Goal: Task Accomplishment & Management: Complete application form

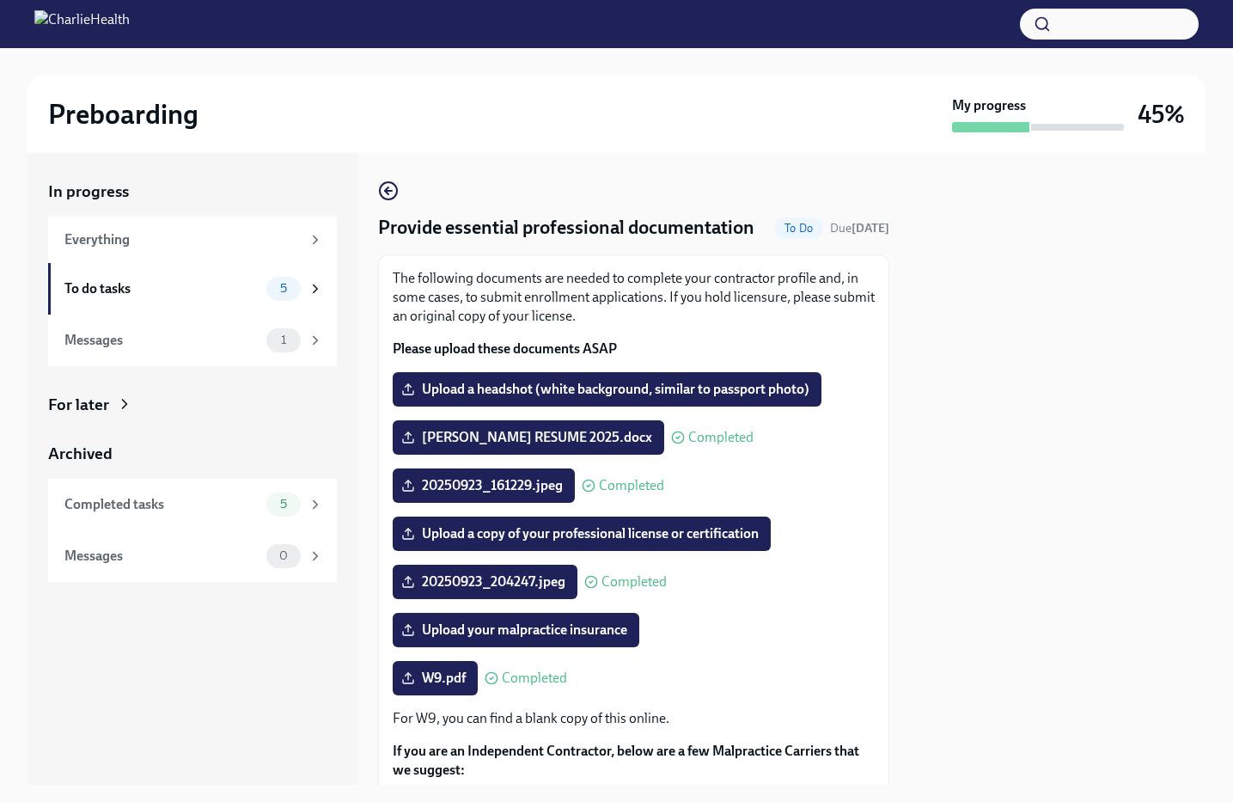
scroll to position [120, 0]
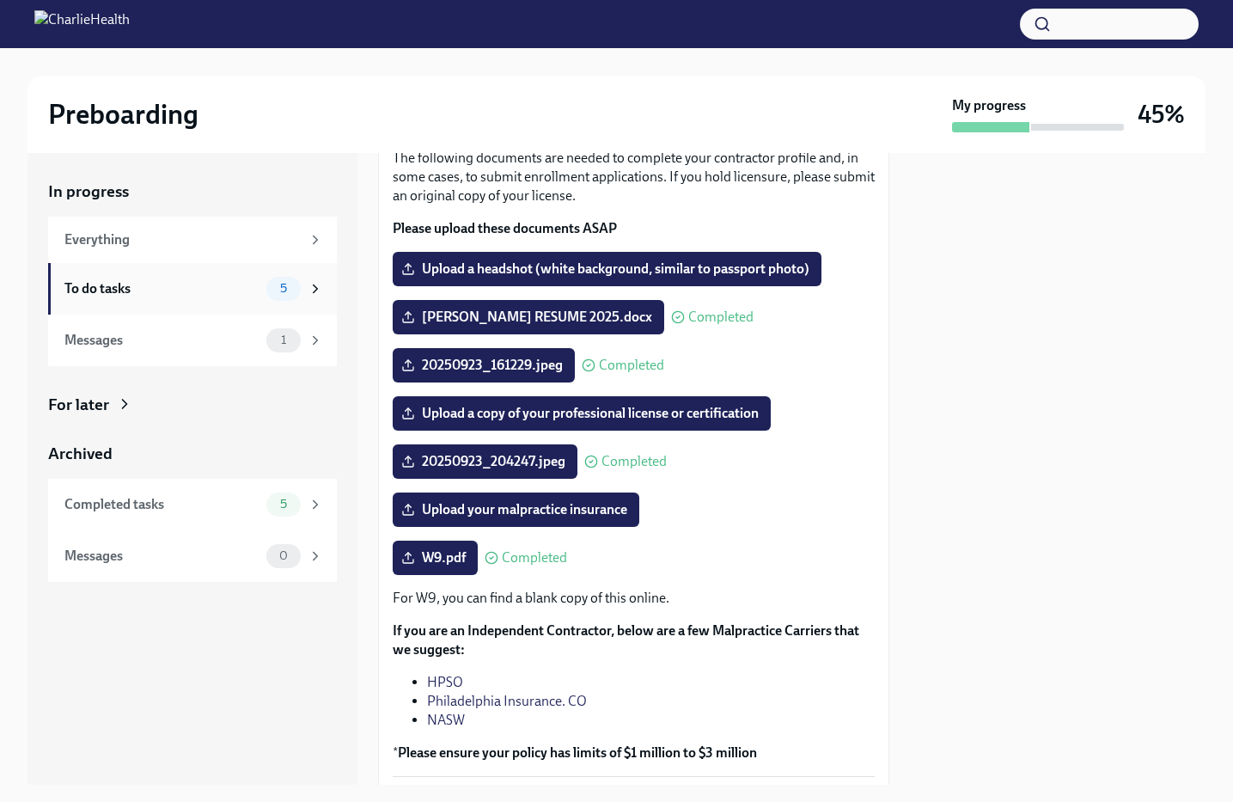
click at [226, 279] on div "To do tasks" at bounding box center [161, 288] width 195 height 19
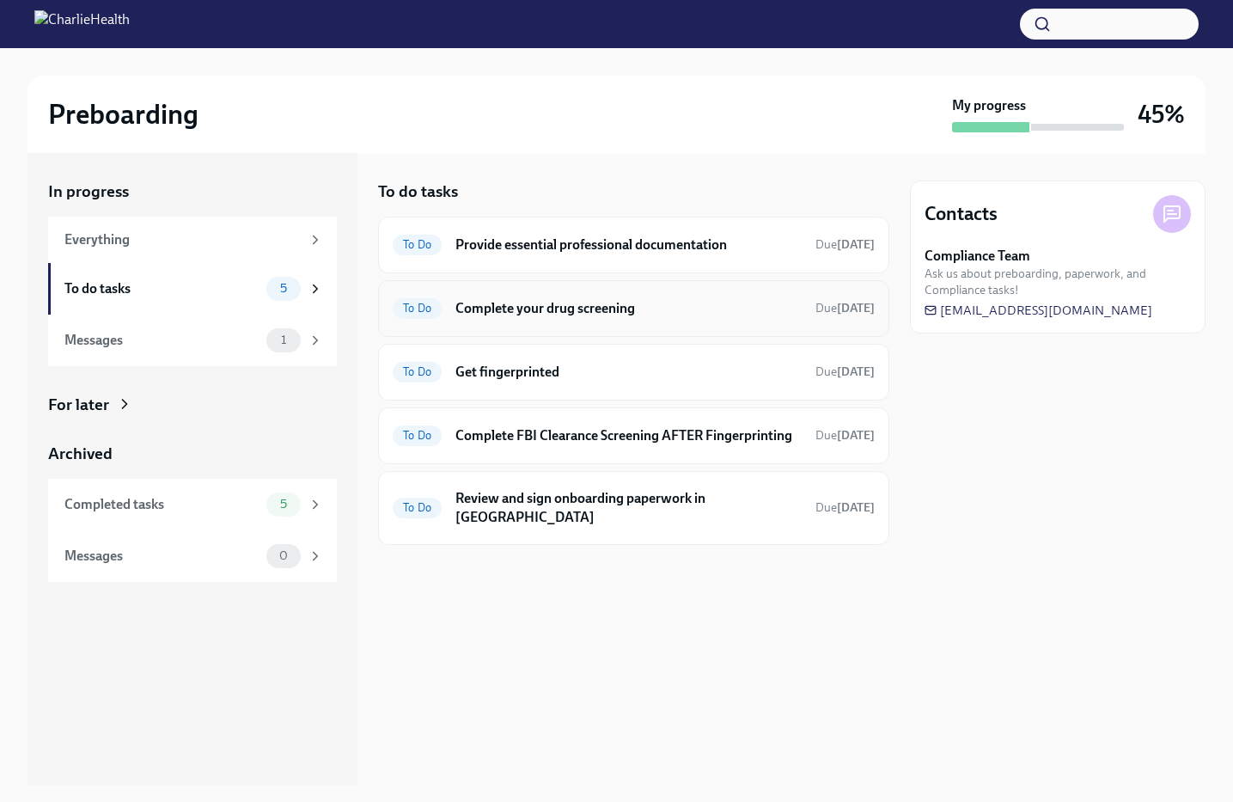
click at [522, 314] on h6 "Complete your drug screening" at bounding box center [628, 308] width 346 height 19
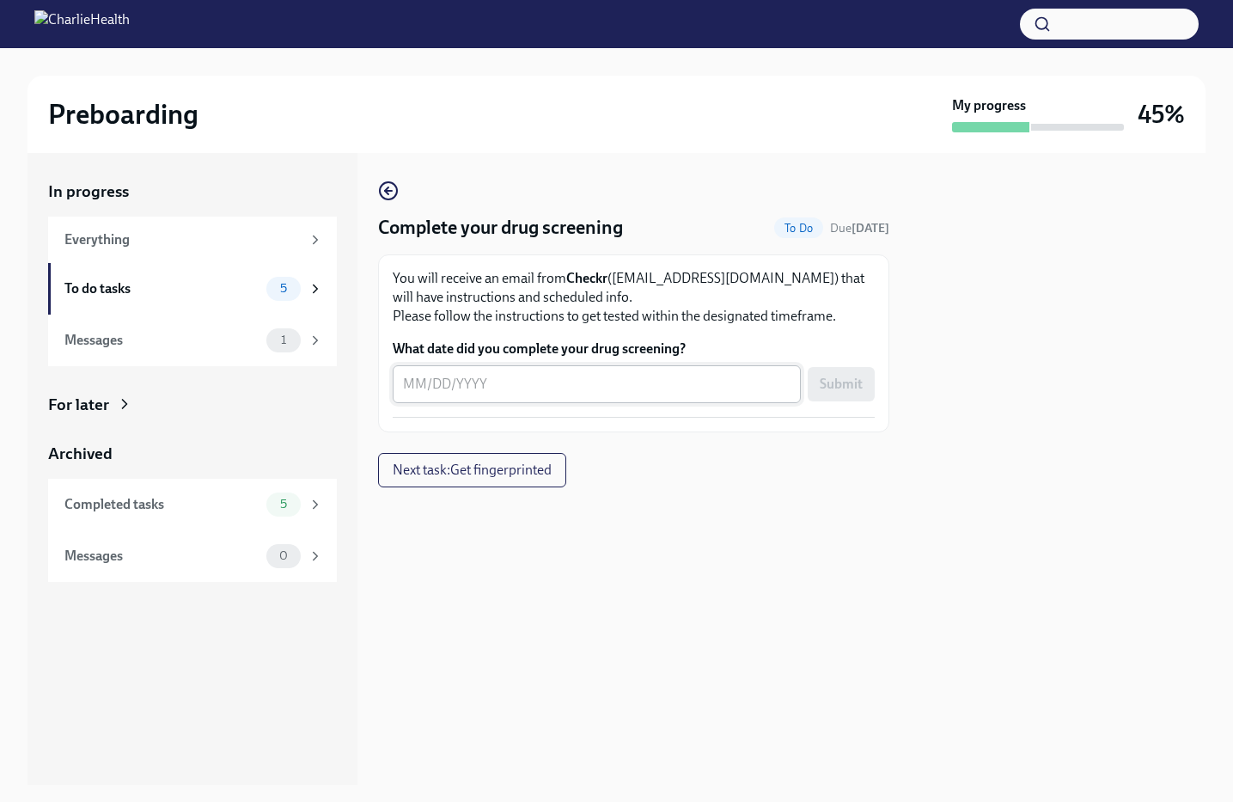
click at [529, 387] on textarea "What date did you complete your drug screening?" at bounding box center [596, 384] width 387 height 21
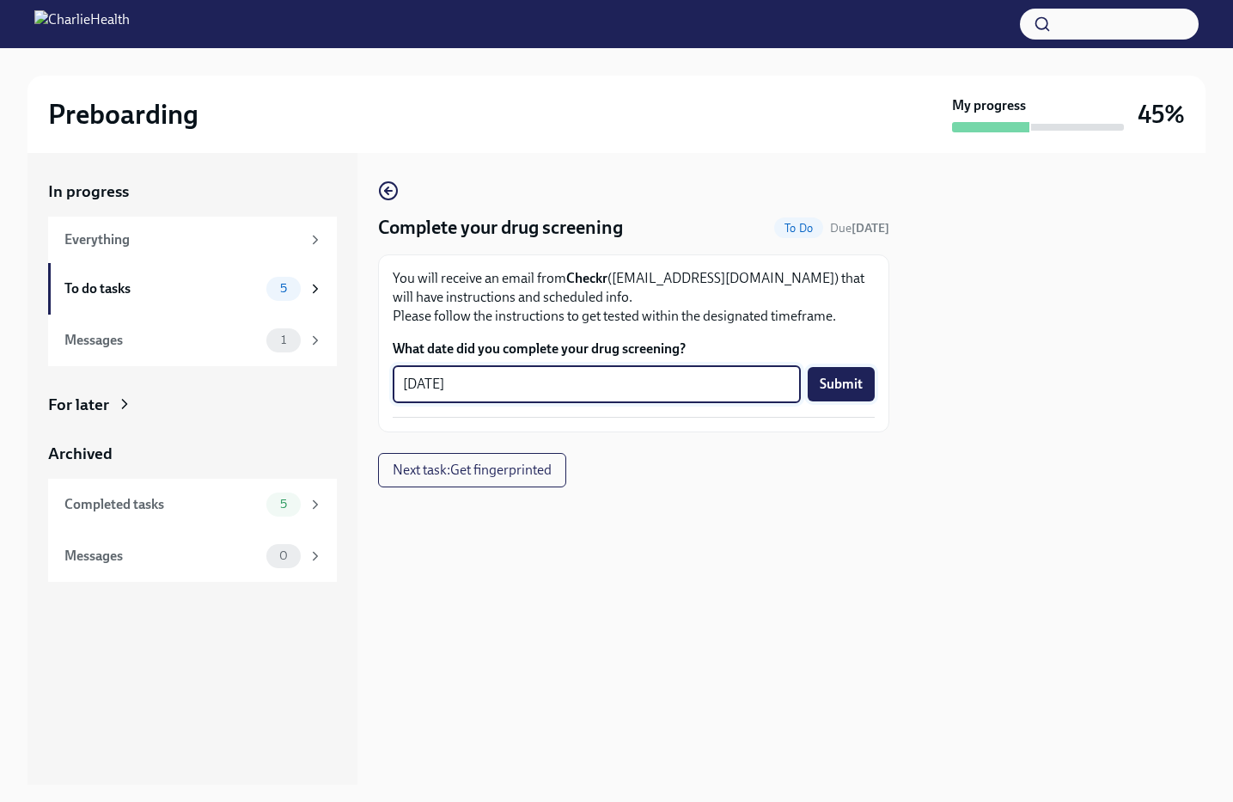
type textarea "[DATE]"
click at [839, 397] on button "Submit" at bounding box center [841, 384] width 67 height 34
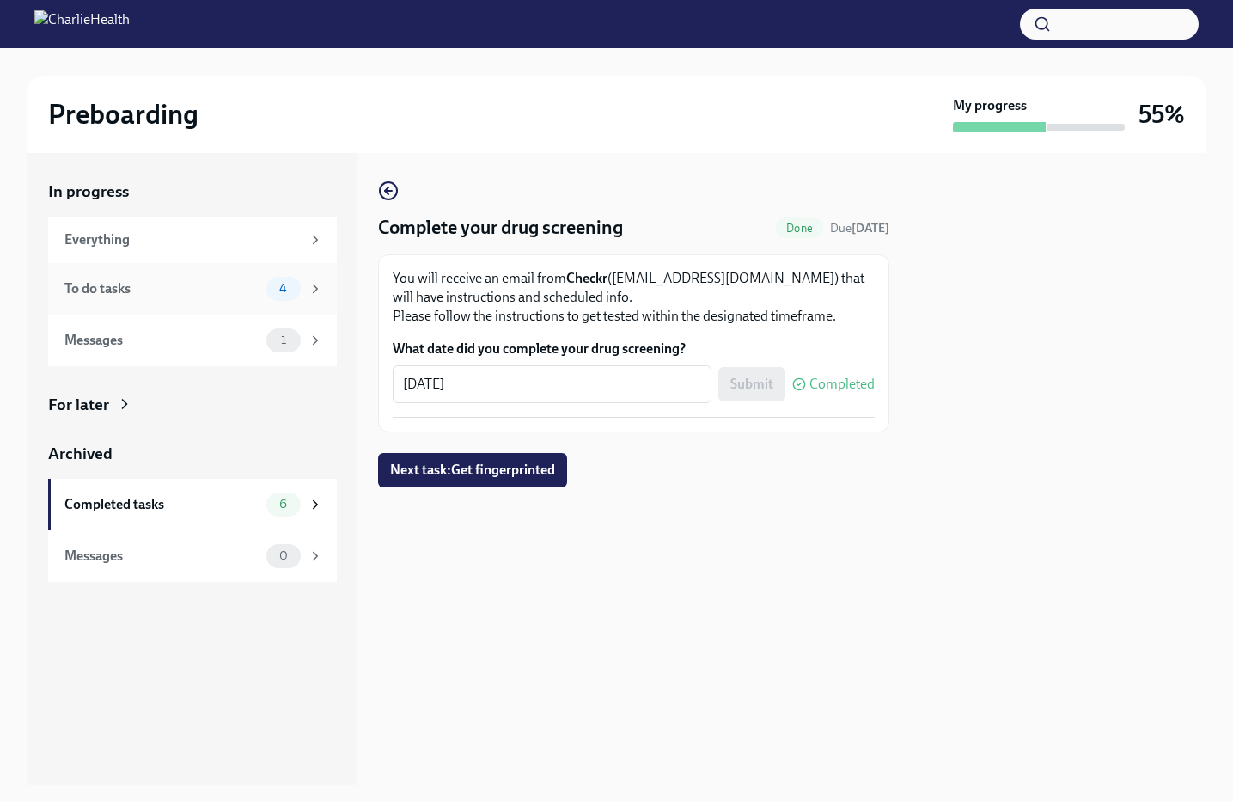
click at [223, 296] on div "To do tasks" at bounding box center [161, 288] width 195 height 19
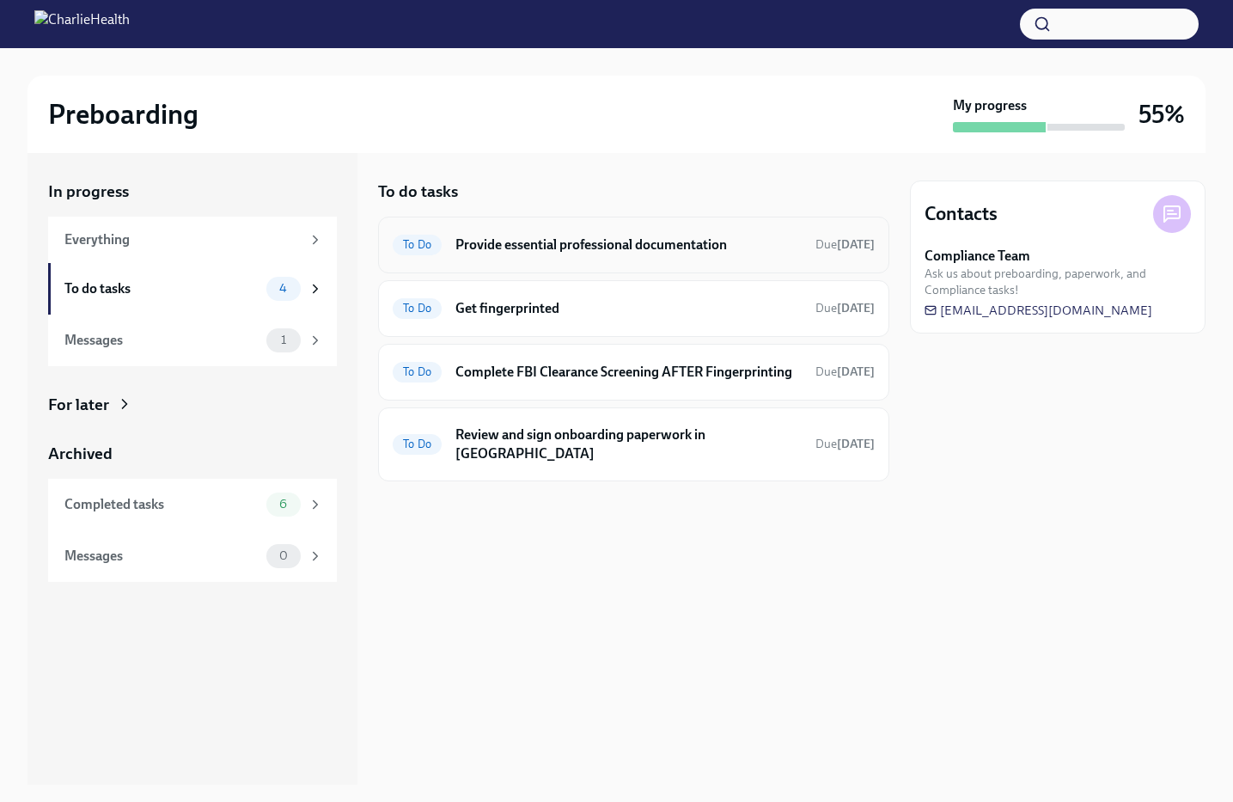
click at [532, 243] on h6 "Provide essential professional documentation" at bounding box center [628, 244] width 346 height 19
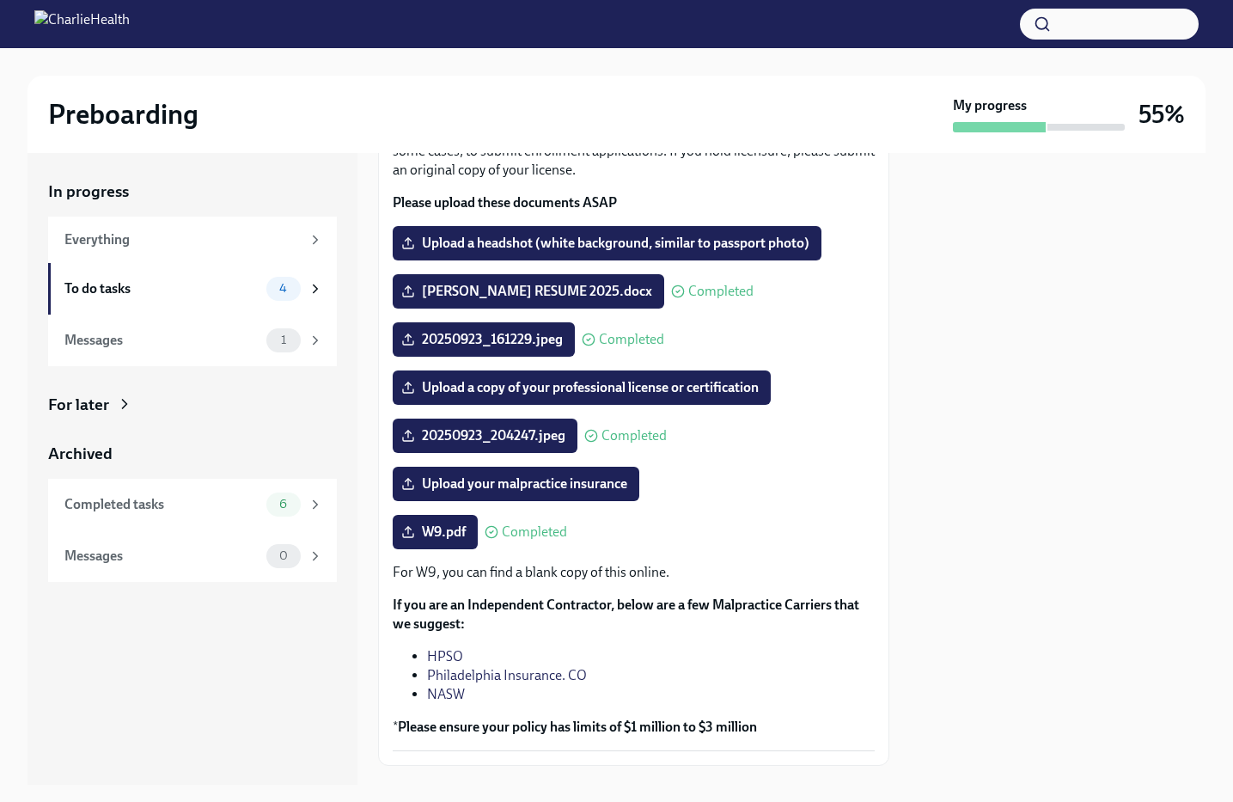
scroll to position [168, 0]
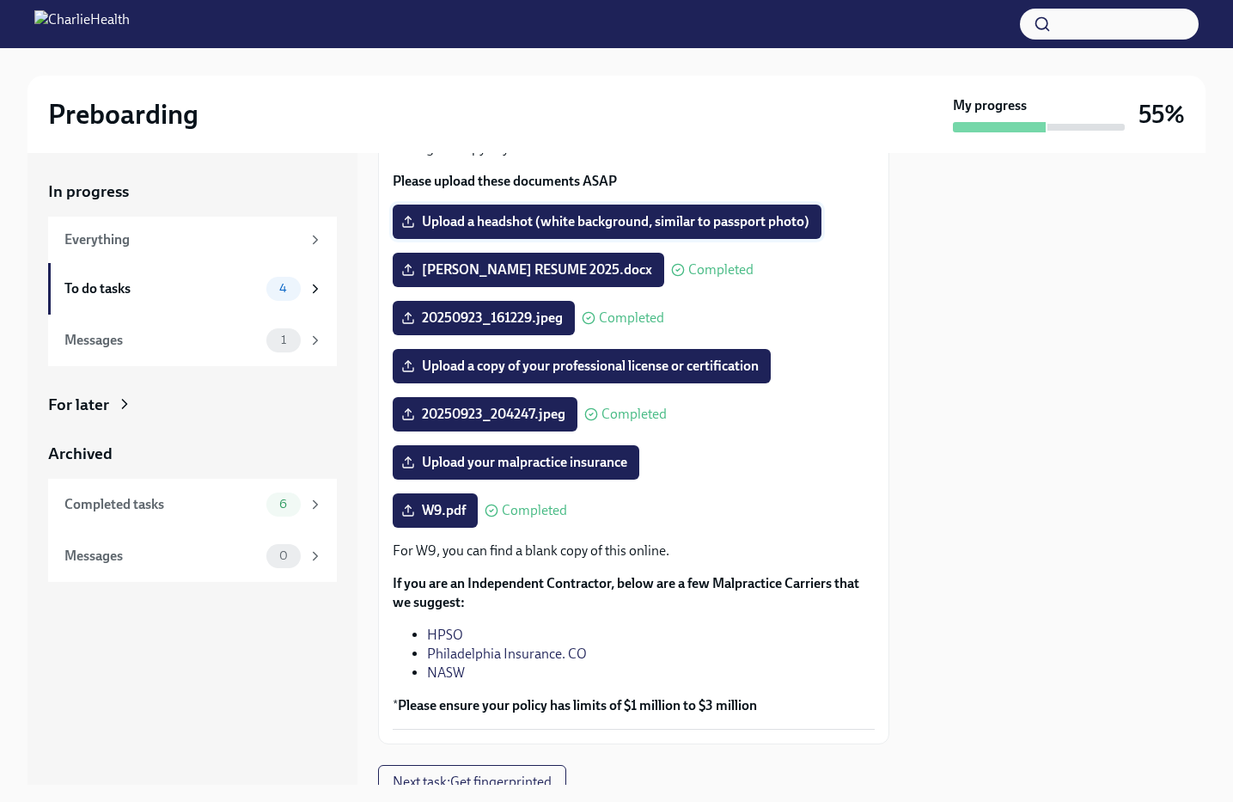
click at [668, 213] on span "Upload a headshot (white background, similar to passport photo)" at bounding box center [607, 221] width 405 height 17
click at [0, 0] on input "Upload a headshot (white background, similar to passport photo)" at bounding box center [0, 0] width 0 height 0
click at [730, 226] on span "Upload a headshot (white background, similar to passport photo)" at bounding box center [607, 221] width 405 height 17
click at [0, 0] on input "Upload a headshot (white background, similar to passport photo)" at bounding box center [0, 0] width 0 height 0
click at [700, 367] on span "Upload a copy of your professional license or certification" at bounding box center [582, 365] width 354 height 17
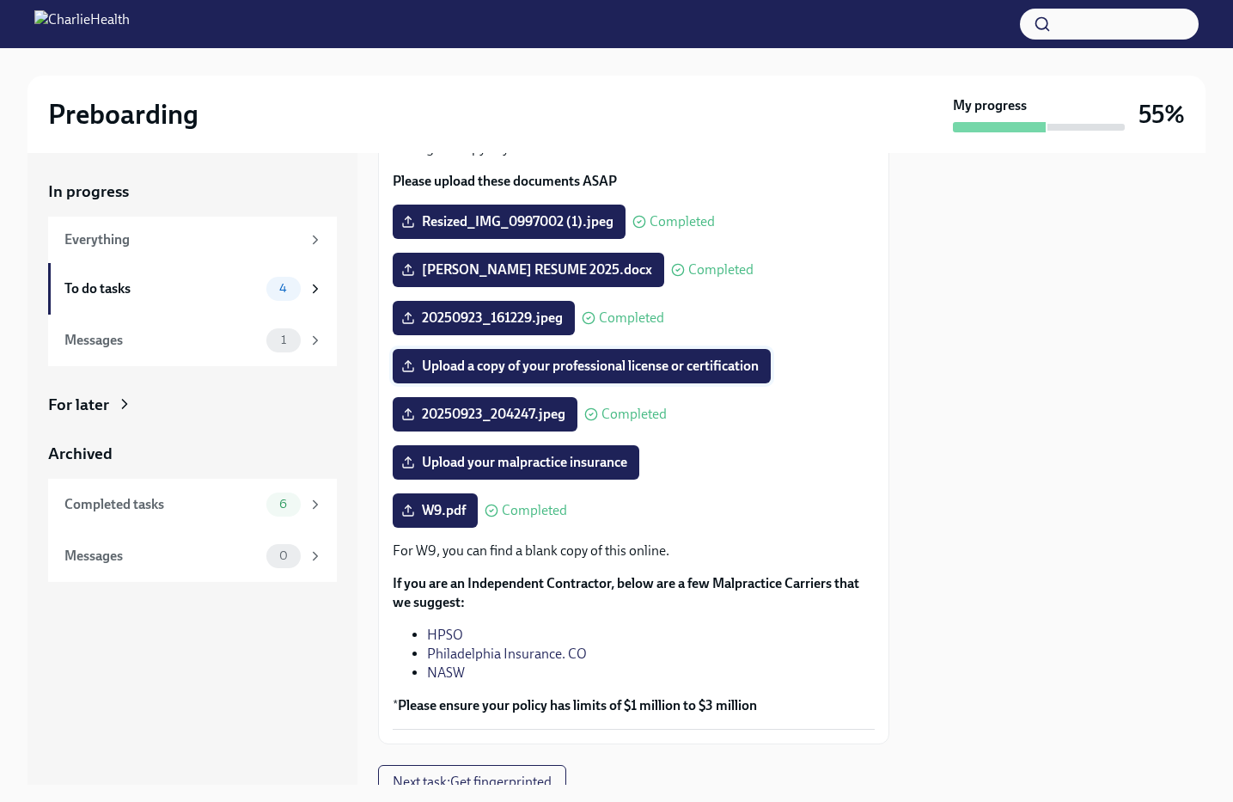
click at [0, 0] on input "Upload a copy of your professional license or certification" at bounding box center [0, 0] width 0 height 0
click at [577, 463] on span "Upload your malpractice insurance" at bounding box center [516, 462] width 223 height 17
click at [0, 0] on input "Upload your malpractice insurance" at bounding box center [0, 0] width 0 height 0
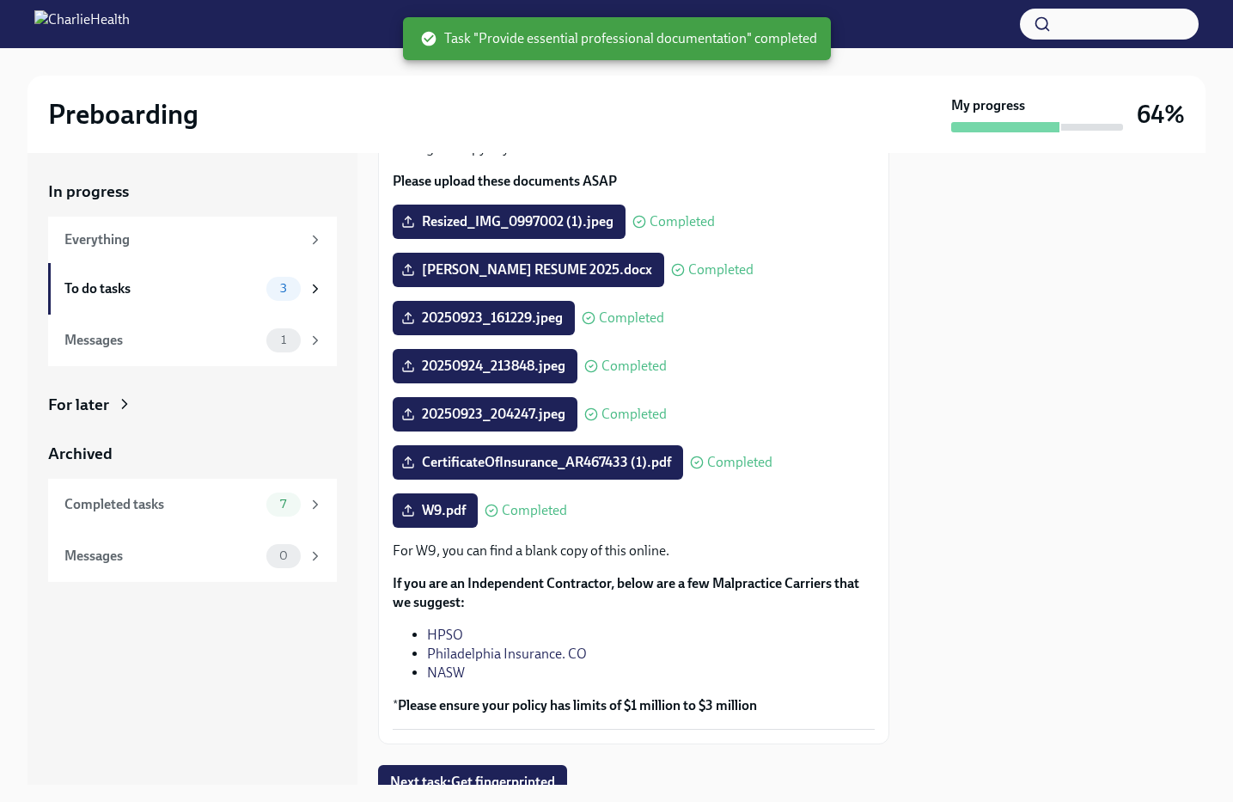
scroll to position [0, 0]
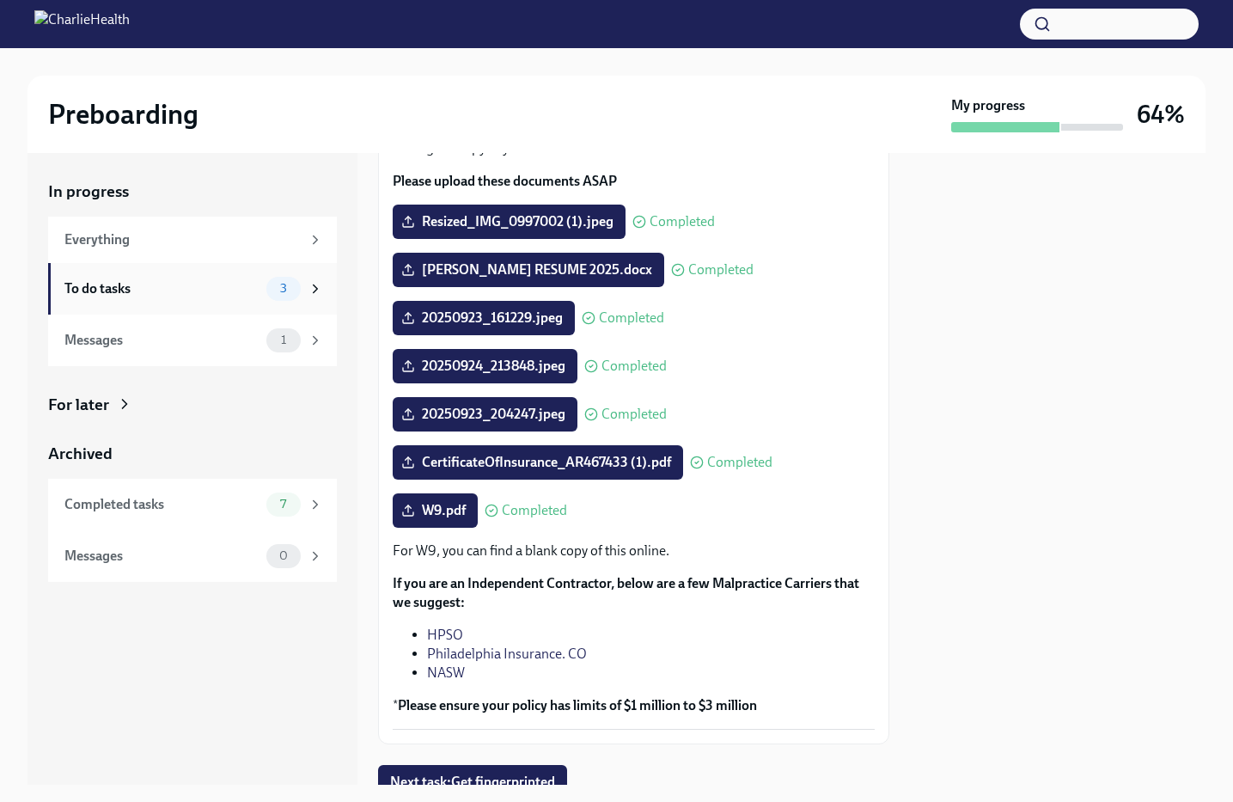
click at [214, 295] on div "To do tasks" at bounding box center [161, 288] width 195 height 19
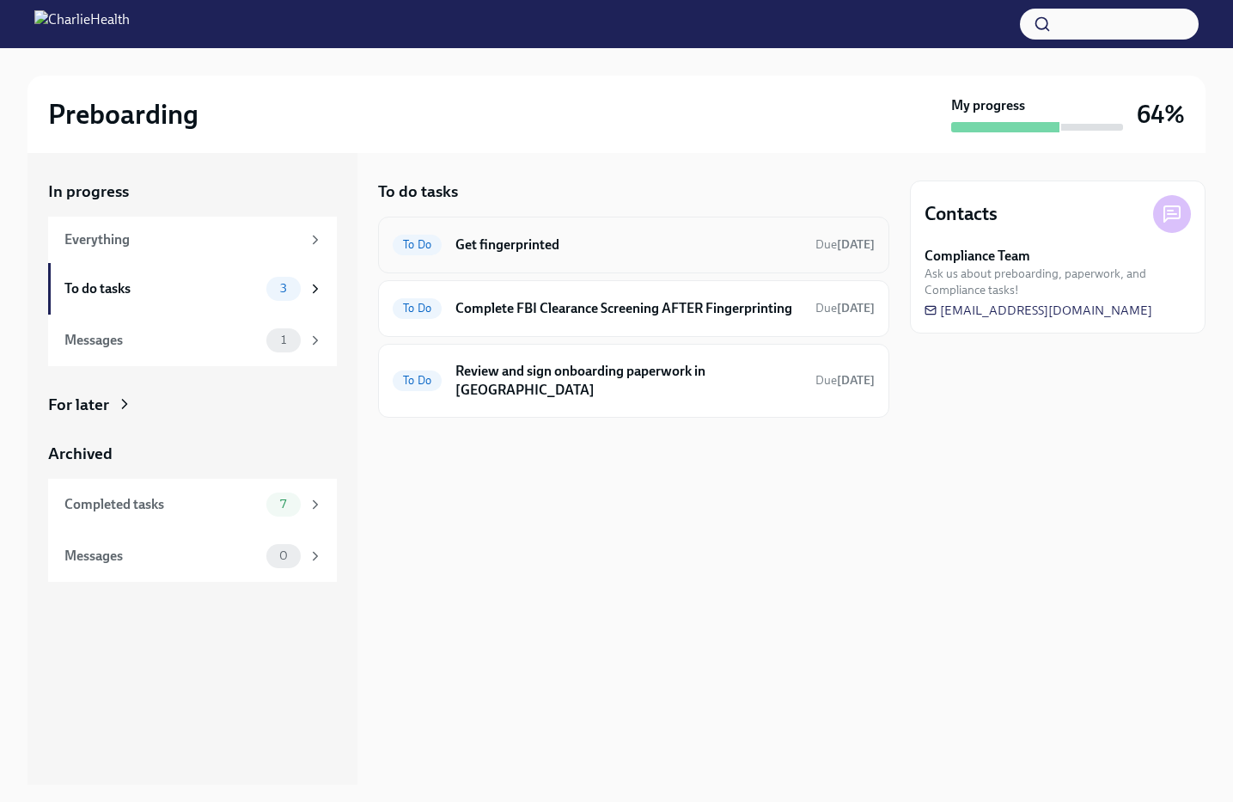
click at [562, 253] on div "To Do Get fingerprinted Due [DATE]" at bounding box center [634, 244] width 482 height 27
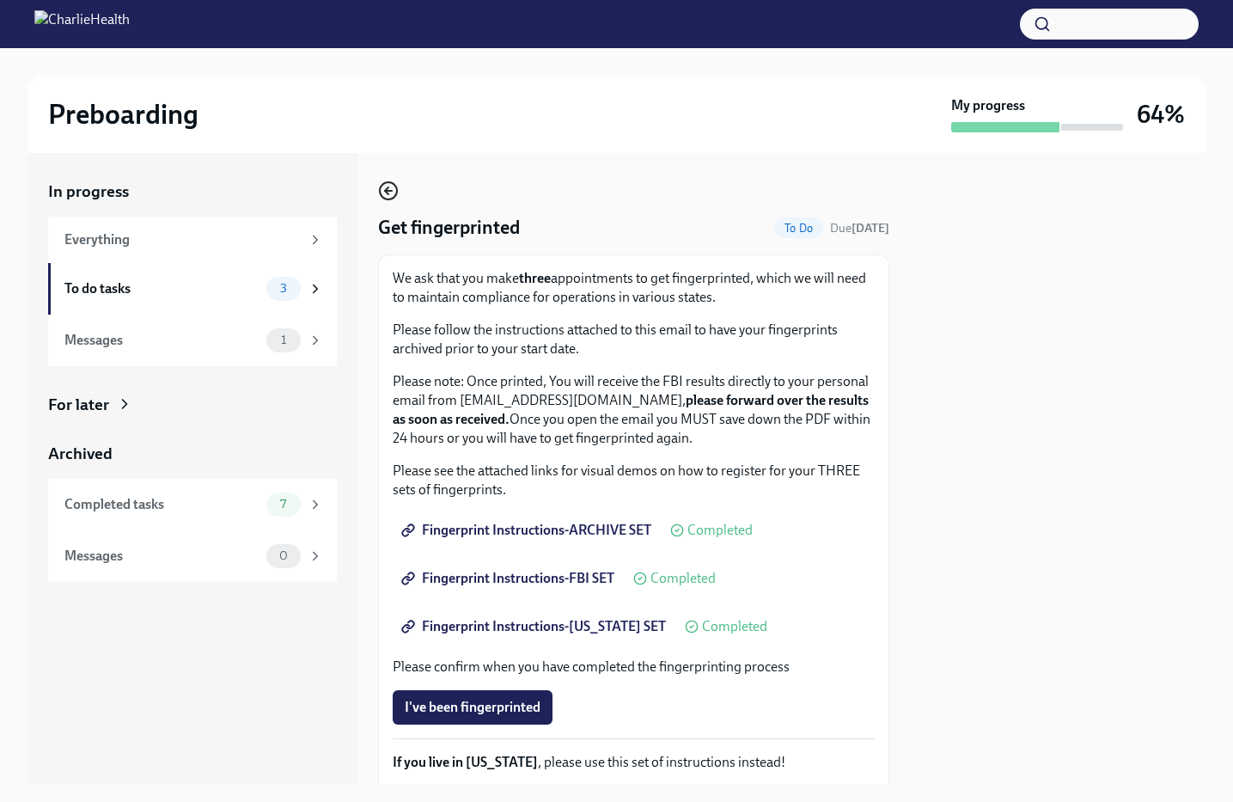
click at [383, 188] on icon "button" at bounding box center [388, 190] width 21 height 21
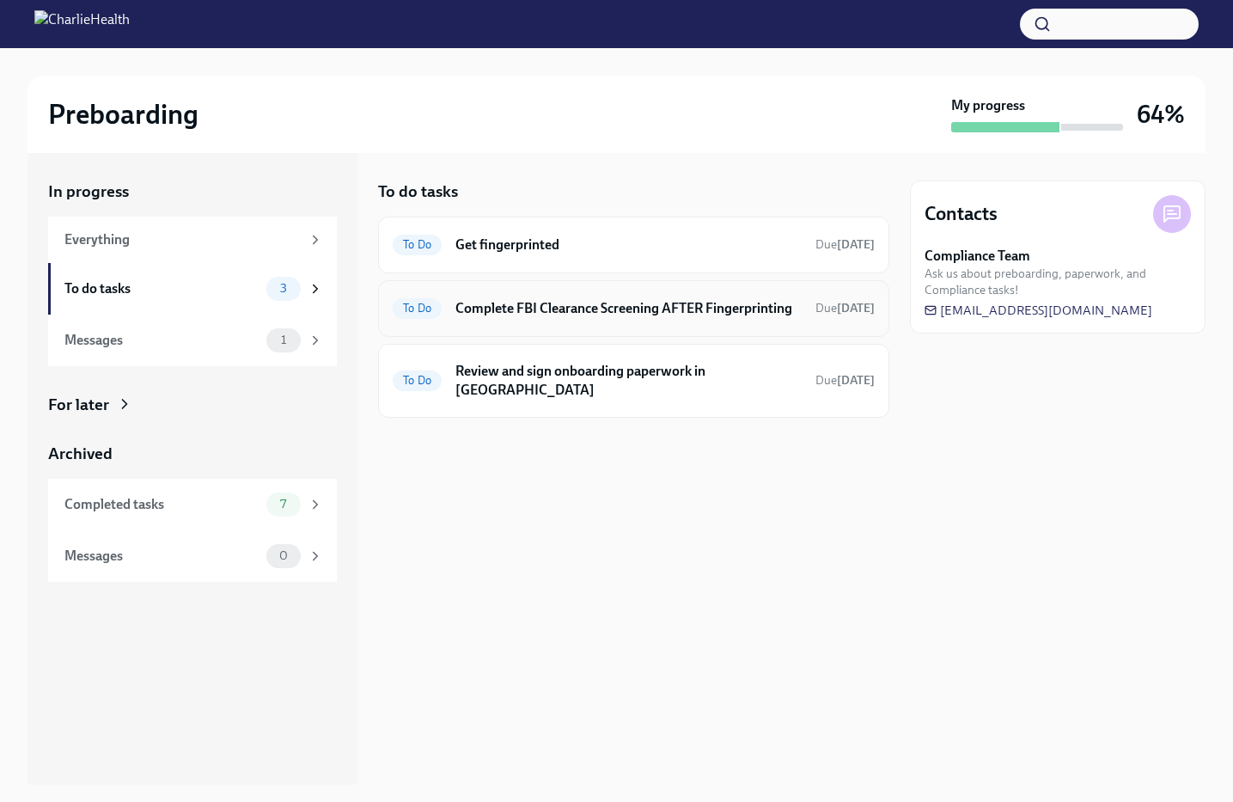
click at [558, 313] on h6 "Complete FBI Clearance Screening AFTER Fingerprinting" at bounding box center [628, 308] width 346 height 19
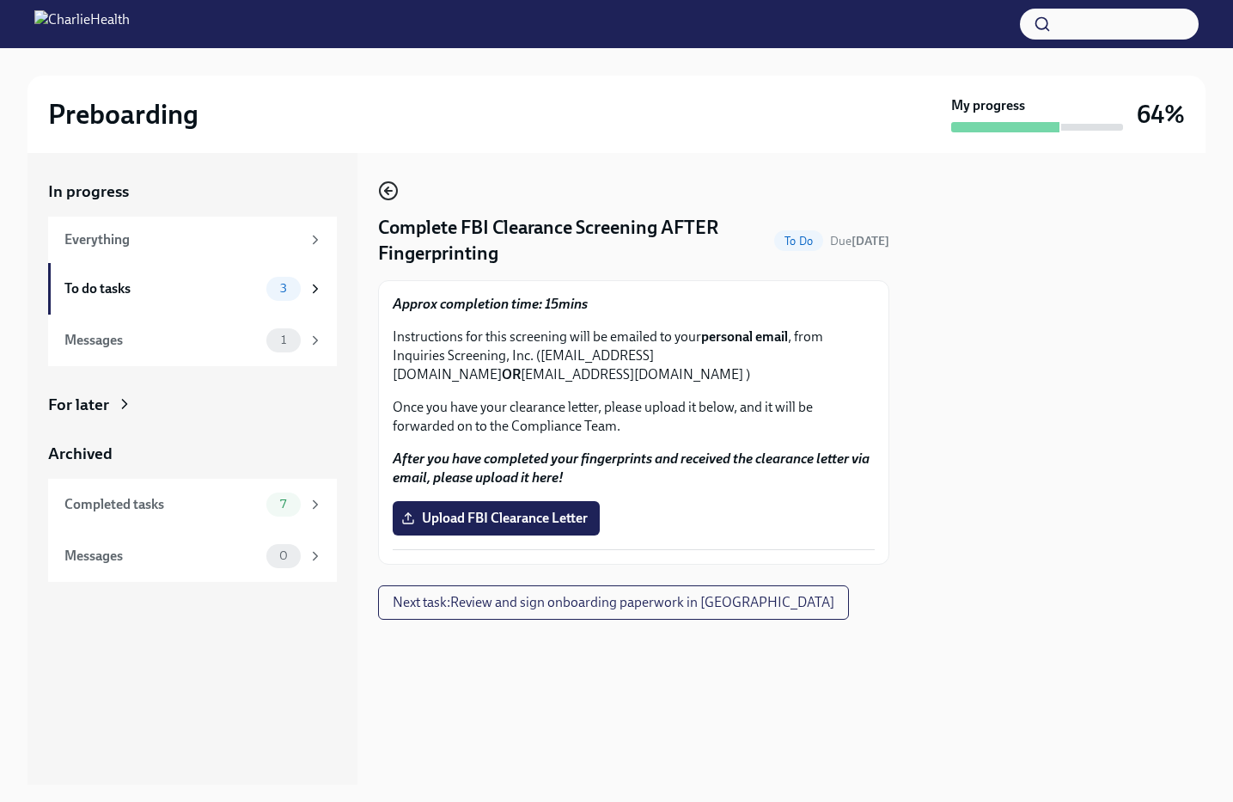
click at [386, 194] on icon "button" at bounding box center [388, 190] width 21 height 21
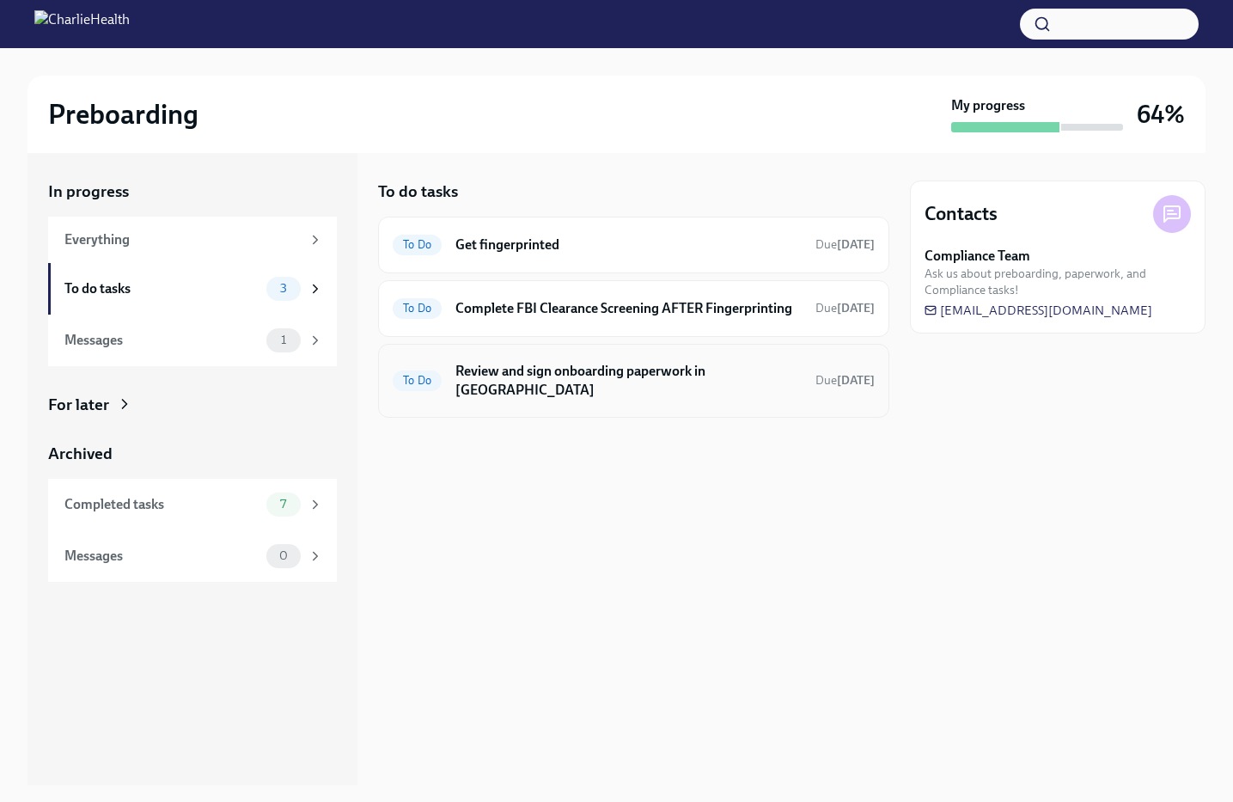
click at [644, 397] on h6 "Review and sign onboarding paperwork in [GEOGRAPHIC_DATA]" at bounding box center [628, 381] width 346 height 38
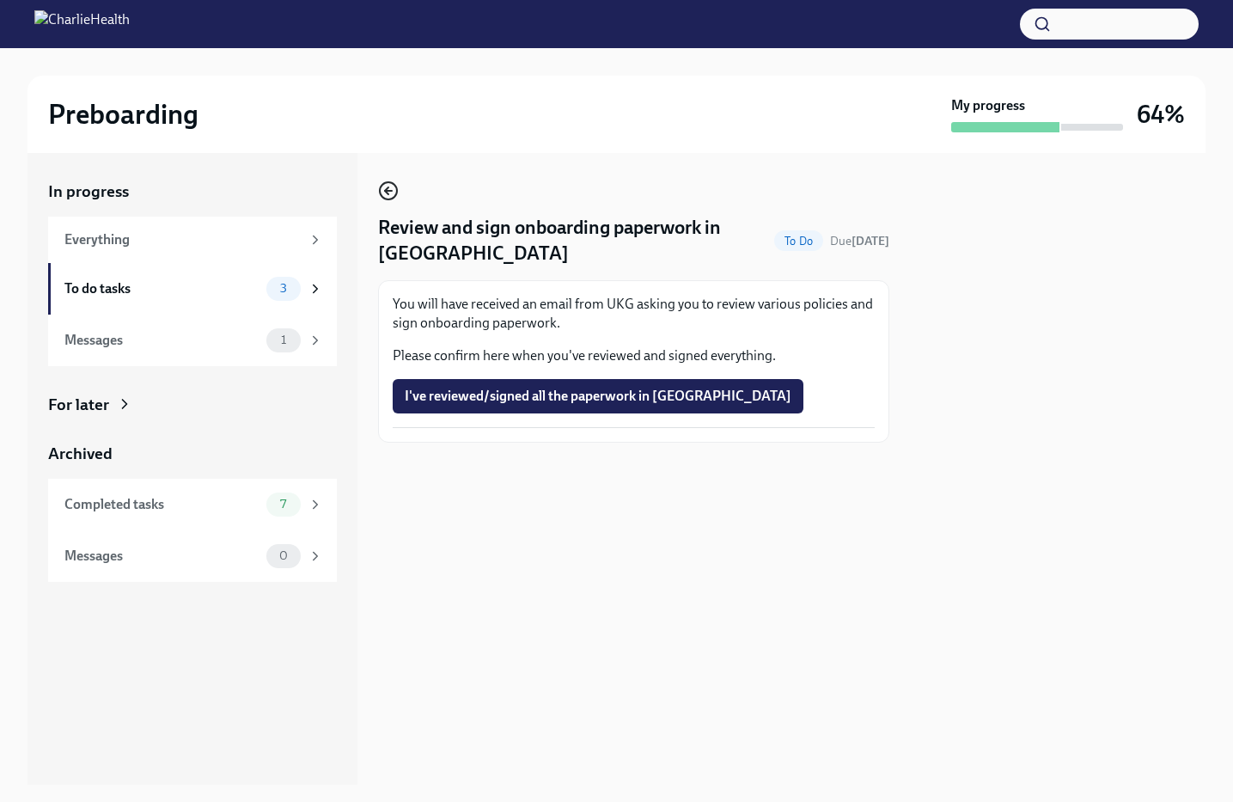
click at [383, 185] on circle "button" at bounding box center [388, 190] width 17 height 17
